Goal: Information Seeking & Learning: Learn about a topic

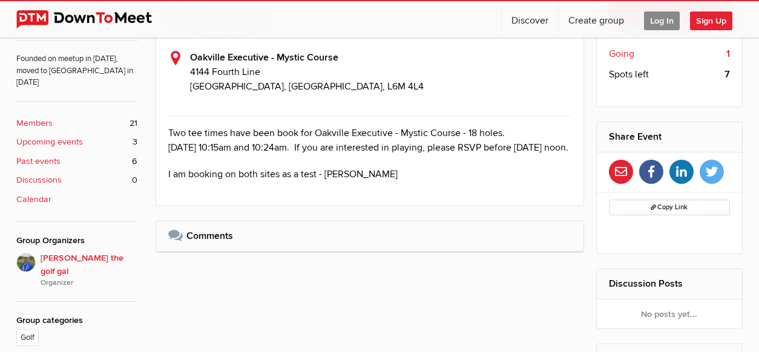
scroll to position [369, 0]
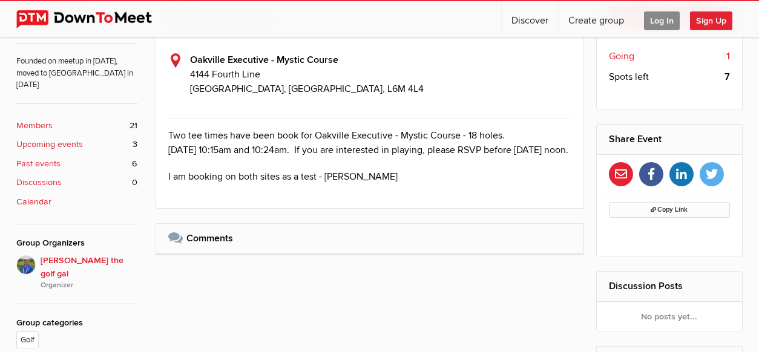
click at [48, 138] on b "Upcoming events" at bounding box center [49, 144] width 67 height 13
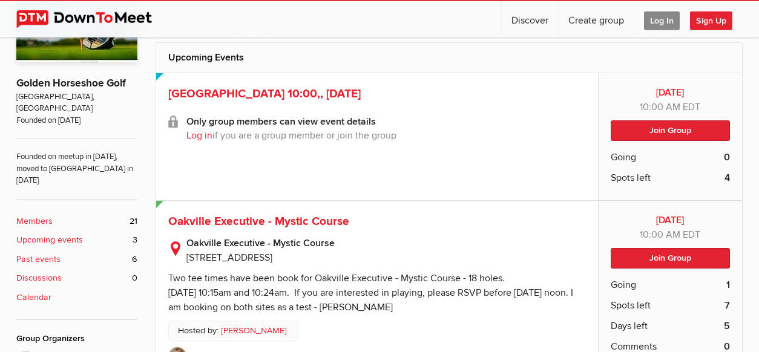
scroll to position [272, 0]
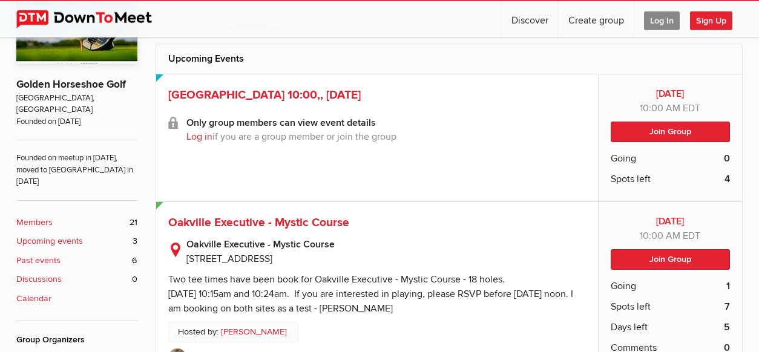
click at [194, 140] on link "Log in" at bounding box center [199, 137] width 26 height 12
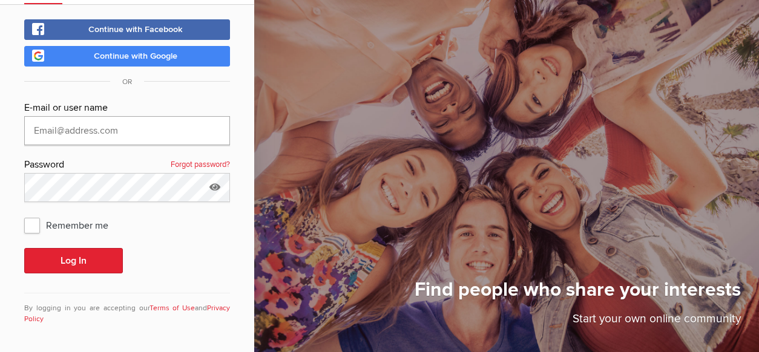
click at [115, 126] on input "text" at bounding box center [127, 130] width 206 height 29
click at [161, 60] on span "Continue with Google" at bounding box center [136, 56] width 84 height 10
click at [101, 130] on input "text" at bounding box center [127, 130] width 206 height 29
type input "calanta13@gmail.com"
click at [205, 163] on link "Forgot password?" at bounding box center [200, 165] width 59 height 16
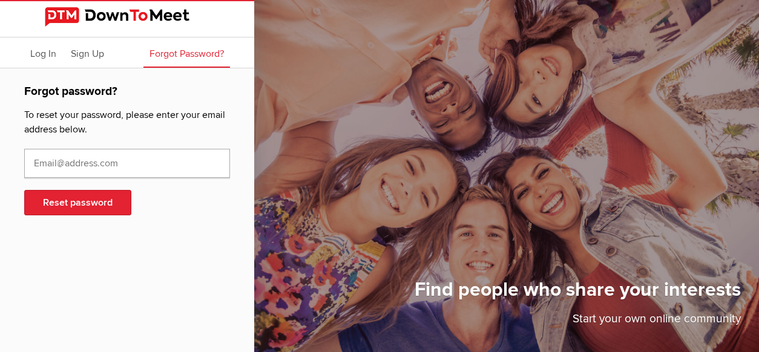
click at [53, 160] on input "text" at bounding box center [127, 163] width 206 height 29
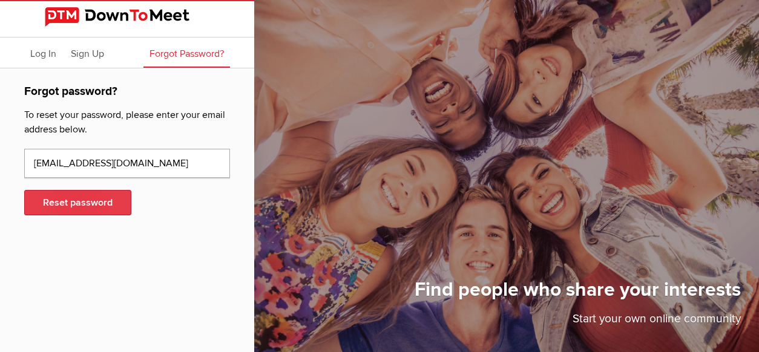
type input "calanta13@gmail.com"
click at [65, 207] on button "Reset password" at bounding box center [77, 202] width 107 height 25
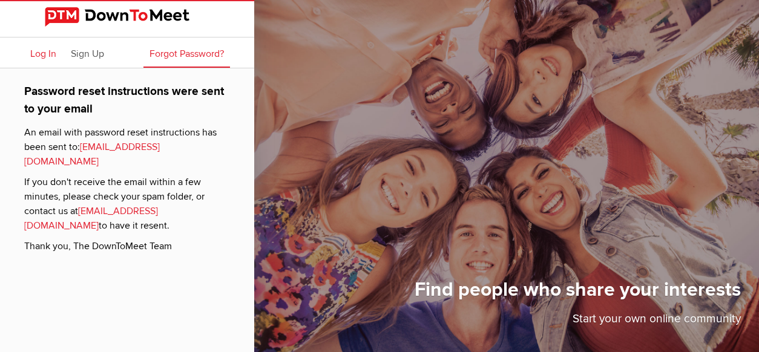
click at [41, 53] on span "Log In" at bounding box center [43, 54] width 26 height 12
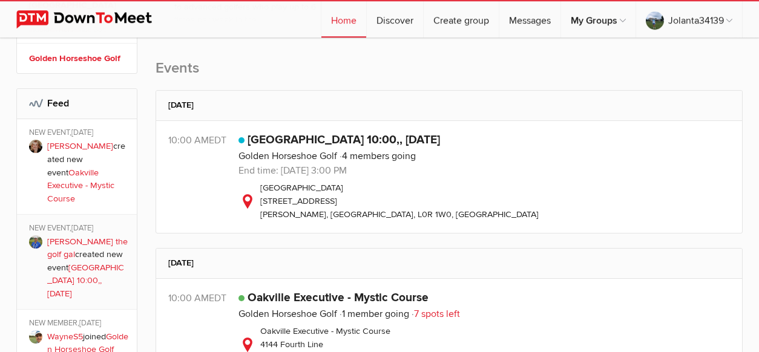
scroll to position [361, 0]
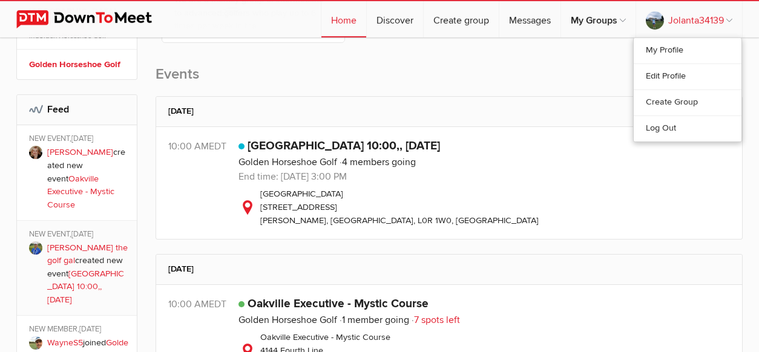
click at [733, 19] on link "Jolanta34139" at bounding box center [689, 19] width 106 height 36
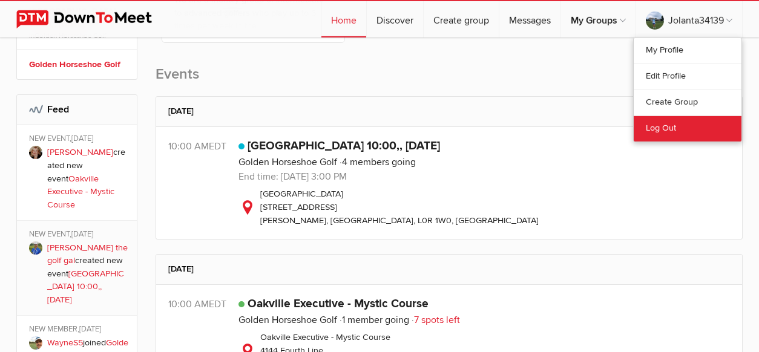
click at [673, 128] on link "Log Out" at bounding box center [688, 129] width 108 height 26
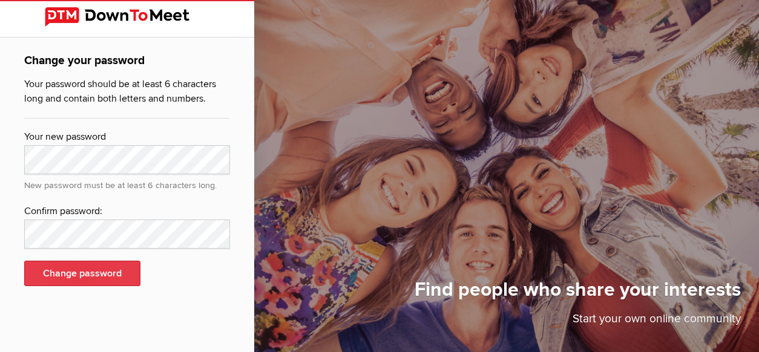
click at [119, 283] on button "Change password" at bounding box center [82, 273] width 116 height 25
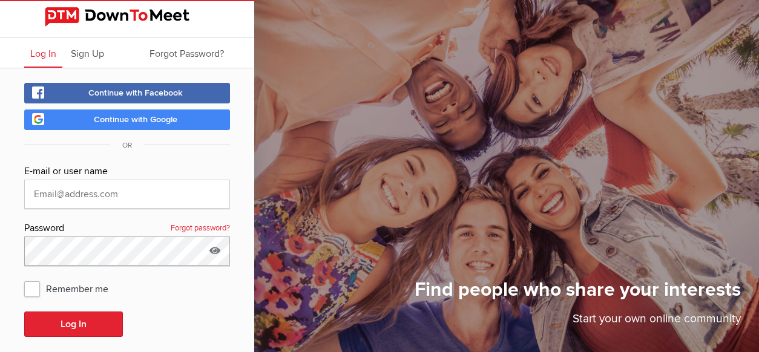
click at [24, 312] on button "Log In" at bounding box center [73, 324] width 99 height 25
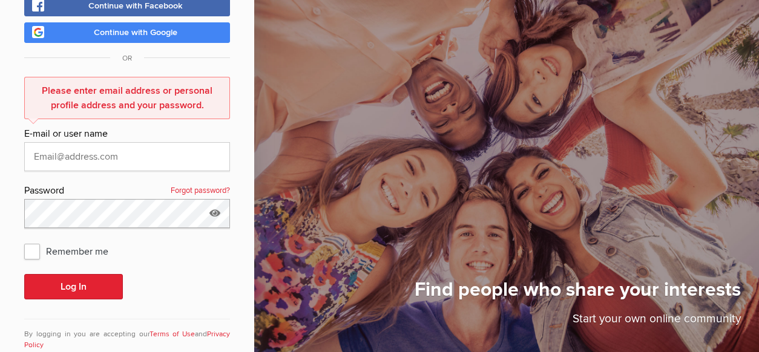
scroll to position [113, 0]
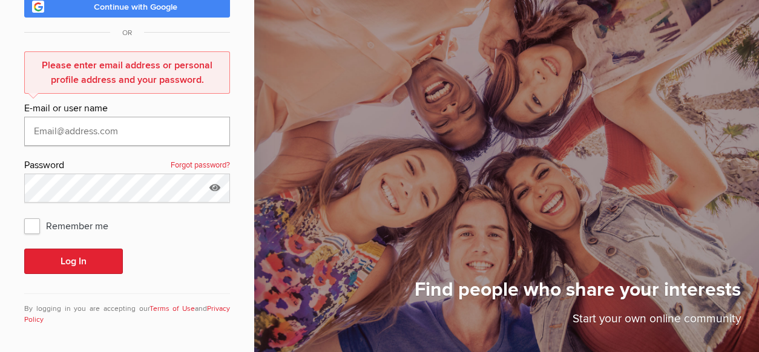
click at [107, 133] on input "text" at bounding box center [127, 131] width 206 height 29
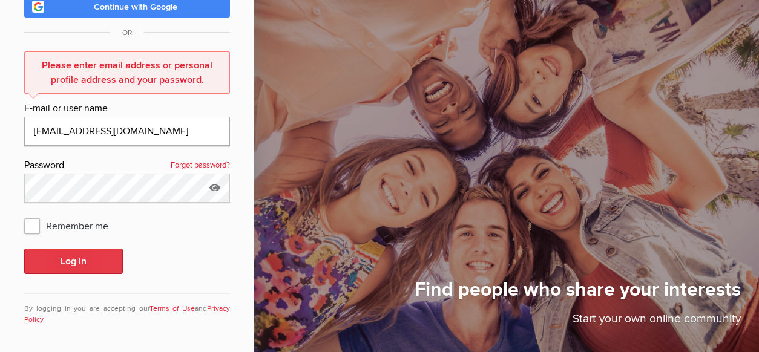
type input "calanta13@gmail.com"
click at [88, 261] on button "Log In" at bounding box center [73, 261] width 99 height 25
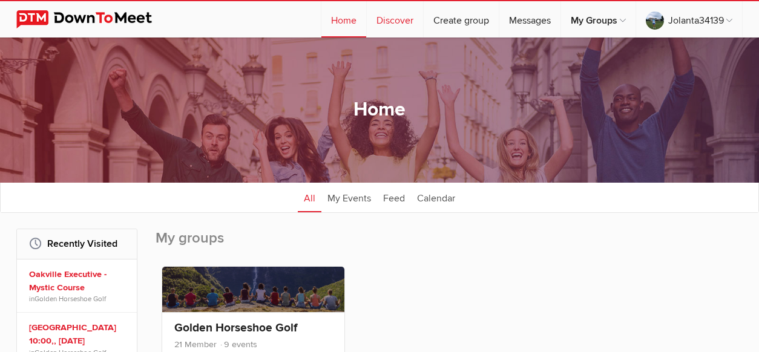
click at [396, 22] on link "Discover" at bounding box center [395, 19] width 56 height 36
select select "null"
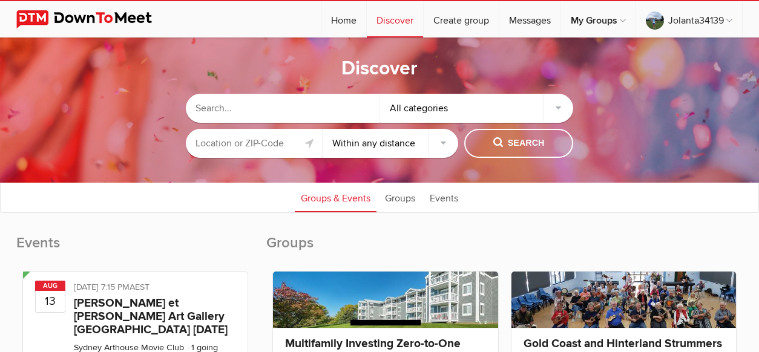
click at [559, 109] on div "All categories" at bounding box center [477, 108] width 194 height 29
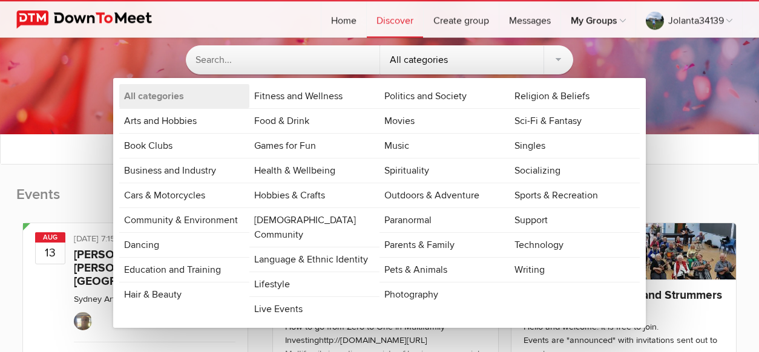
scroll to position [58, 0]
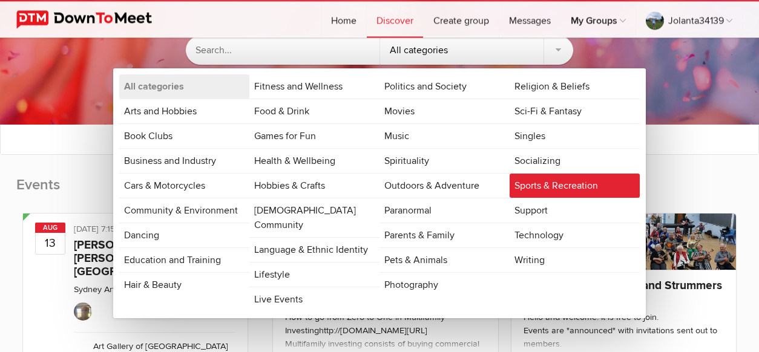
click at [565, 190] on link "Sports & Recreation" at bounding box center [575, 186] width 130 height 24
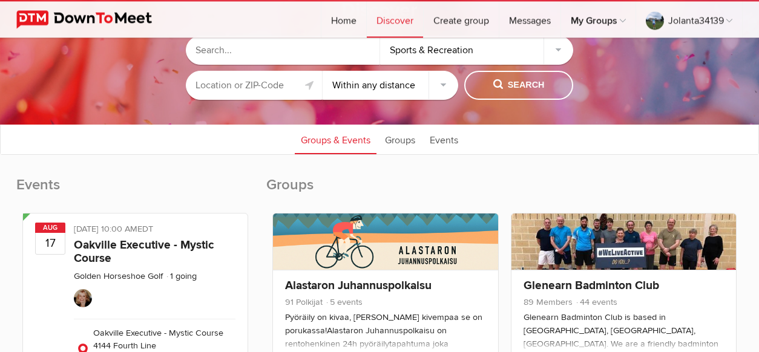
scroll to position [57, 0]
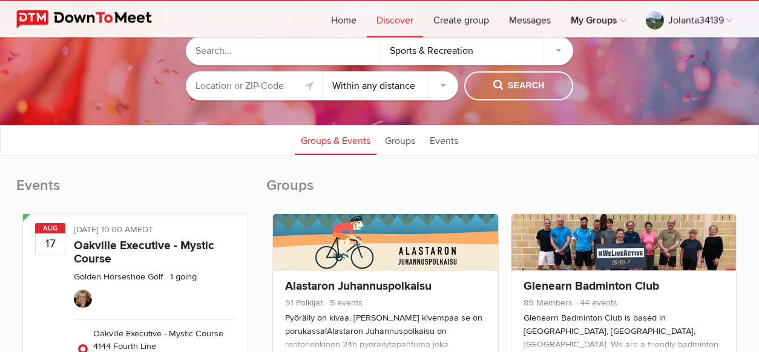
click at [249, 90] on input "text" at bounding box center [254, 85] width 136 height 29
click at [232, 51] on input "text" at bounding box center [283, 50] width 194 height 29
click at [226, 80] on input "text" at bounding box center [254, 85] width 136 height 29
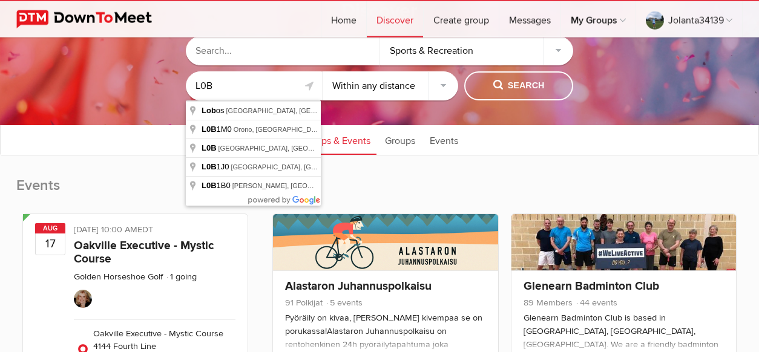
drag, startPoint x: 220, startPoint y: 83, endPoint x: 199, endPoint y: 87, distance: 21.6
click at [199, 87] on input "L0B" at bounding box center [254, 85] width 136 height 29
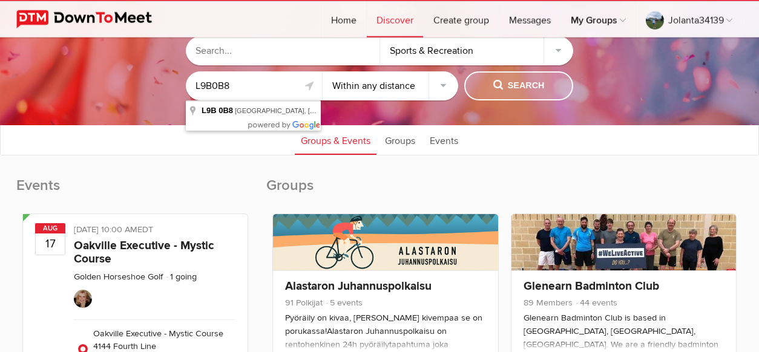
type input "L9B0B8"
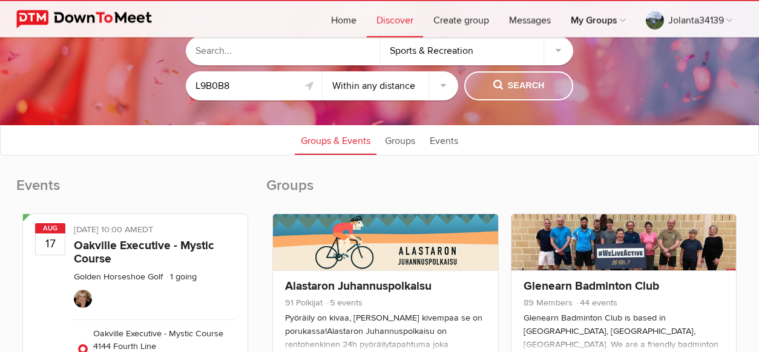
click at [519, 86] on span "Search" at bounding box center [518, 85] width 51 height 13
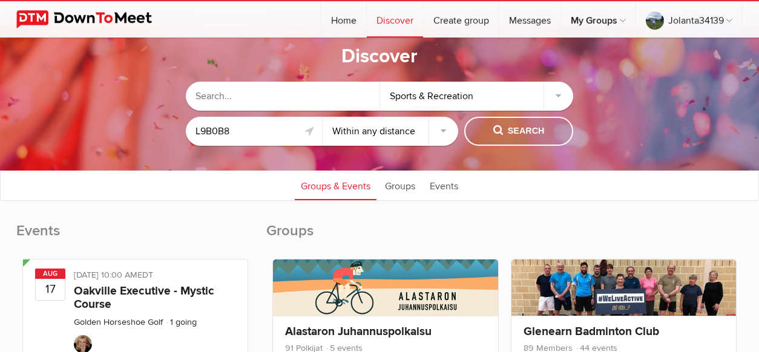
scroll to position [0, 0]
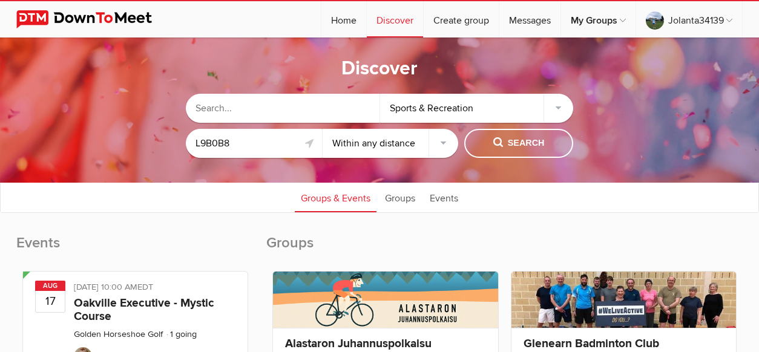
click at [323, 129] on select "Within 10 miles Within 25 miles Within 50 miles Within 100 miles Within any dis…" at bounding box center [391, 143] width 136 height 29
select select "25"
click option "Within 25 miles" at bounding box center [0, 0] width 0 height 0
click at [536, 145] on span "Search" at bounding box center [518, 143] width 51 height 13
click at [401, 200] on link "Groups" at bounding box center [400, 197] width 42 height 30
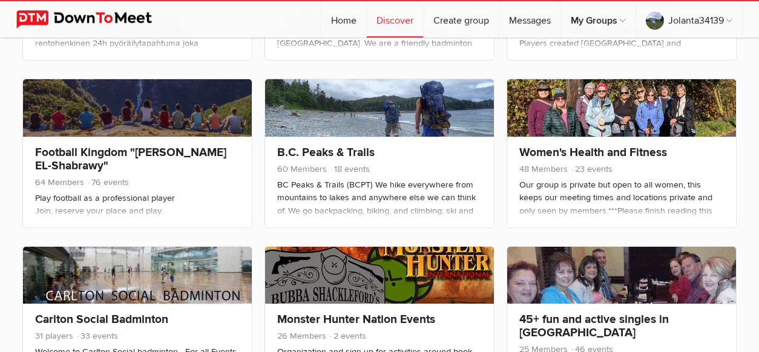
scroll to position [353, 0]
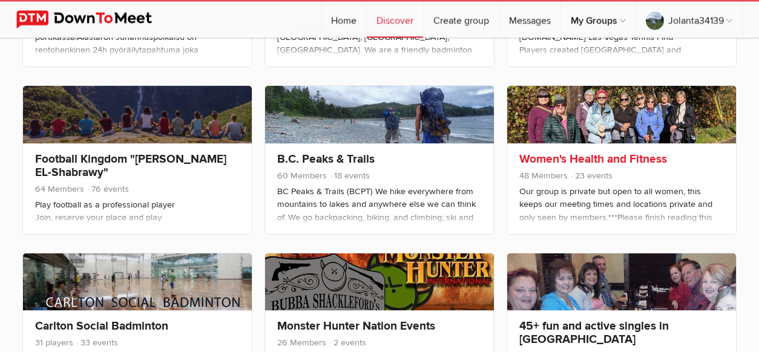
click at [616, 160] on link "Women's Health and Fitness" at bounding box center [593, 159] width 148 height 15
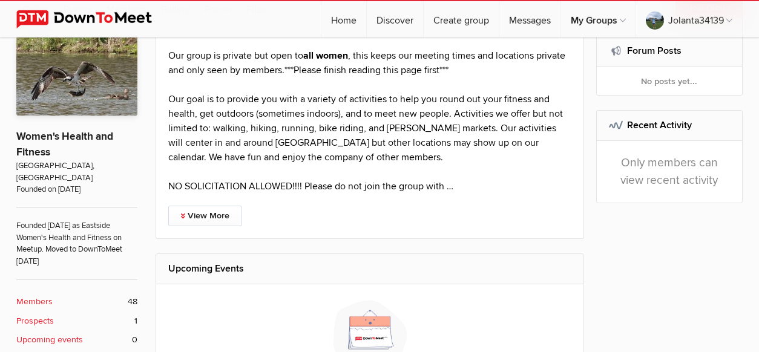
scroll to position [29, 0]
